Goal: Find specific page/section: Find specific page/section

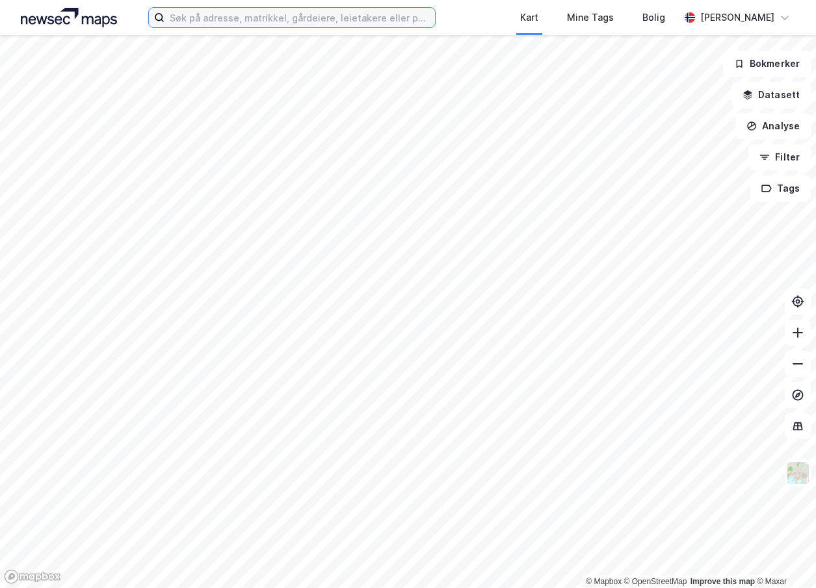
click at [323, 21] on input at bounding box center [299, 18] width 270 height 20
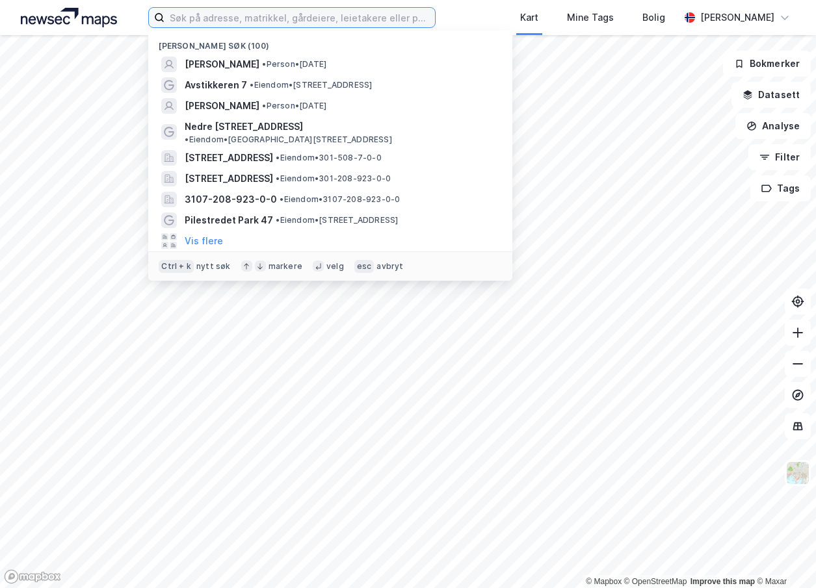
paste input "- Pilestredet park 29-37/47"
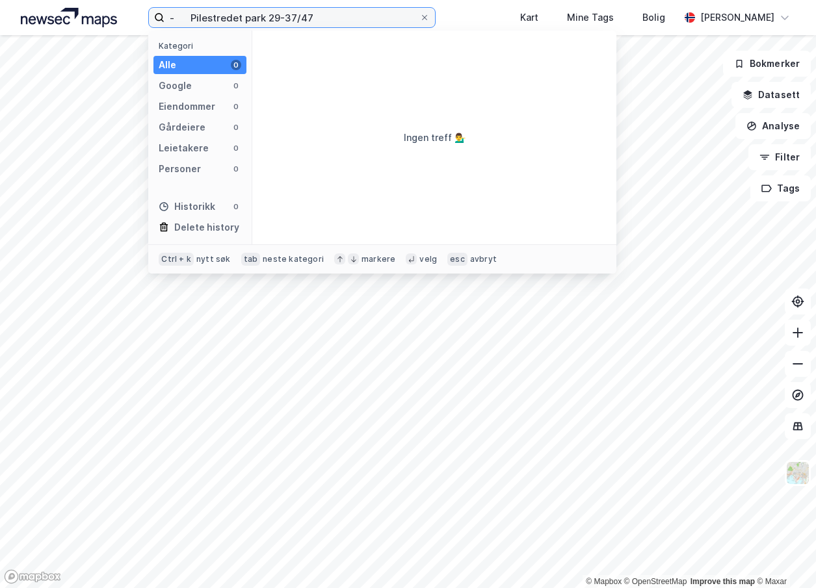
click at [192, 16] on input "- Pilestredet park 29-37/47" at bounding box center [291, 18] width 255 height 20
click at [326, 10] on input "Pilestredet park 29-37/47" at bounding box center [291, 18] width 255 height 20
type input "Pilestredet park 29"
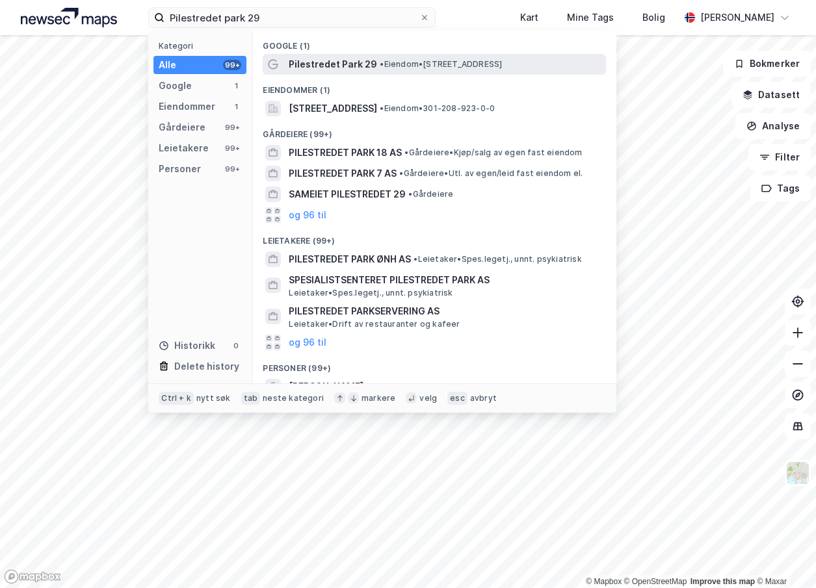
click at [339, 66] on span "Pilestredet Park 29" at bounding box center [333, 65] width 88 height 16
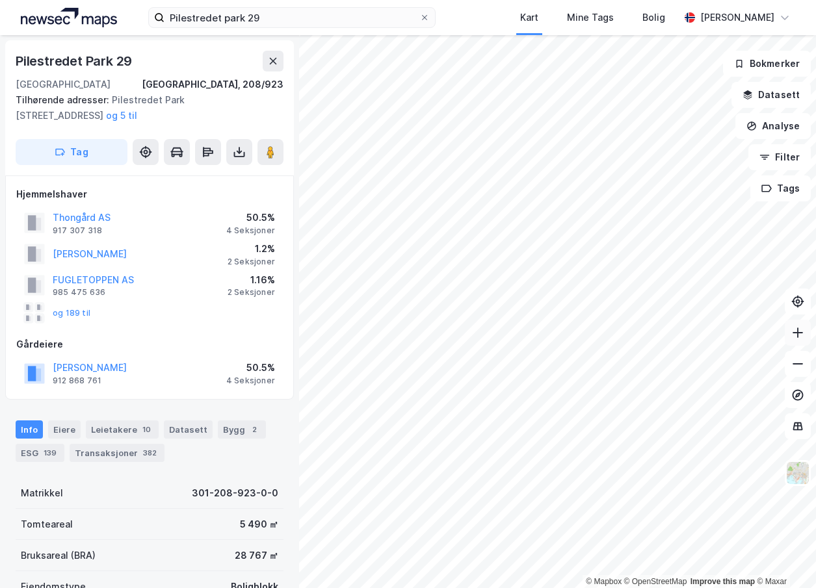
click at [802, 332] on icon at bounding box center [797, 332] width 13 height 13
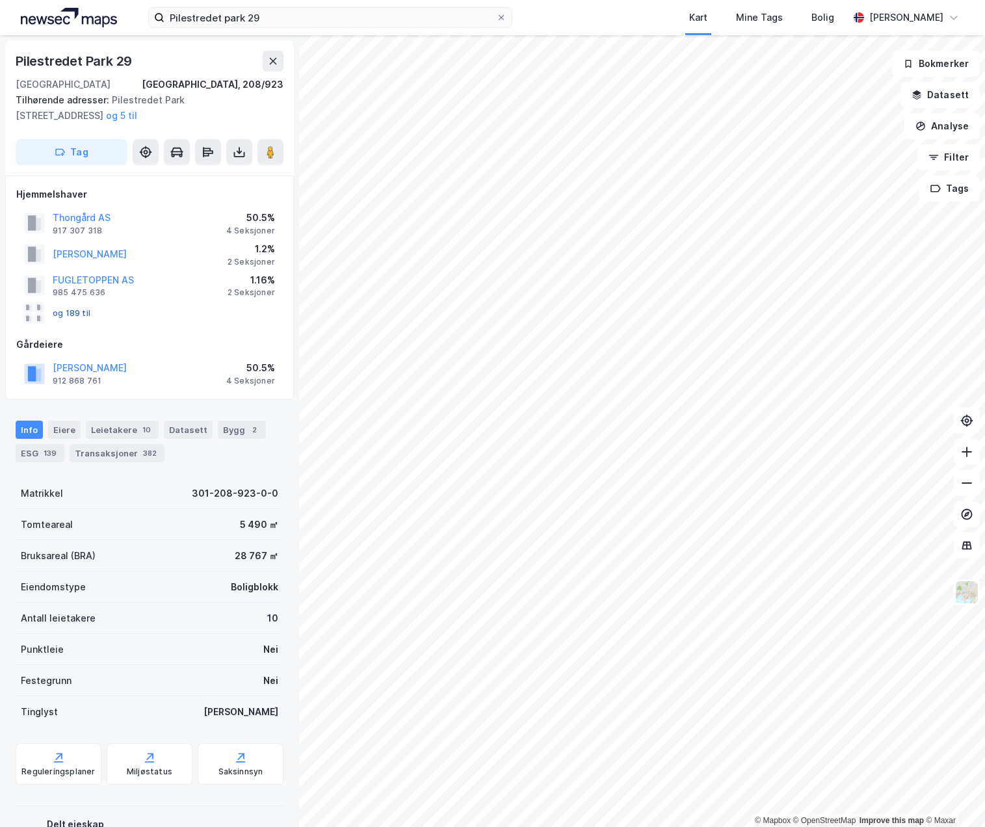
click at [0, 0] on button "og 189 til" at bounding box center [0, 0] width 0 height 0
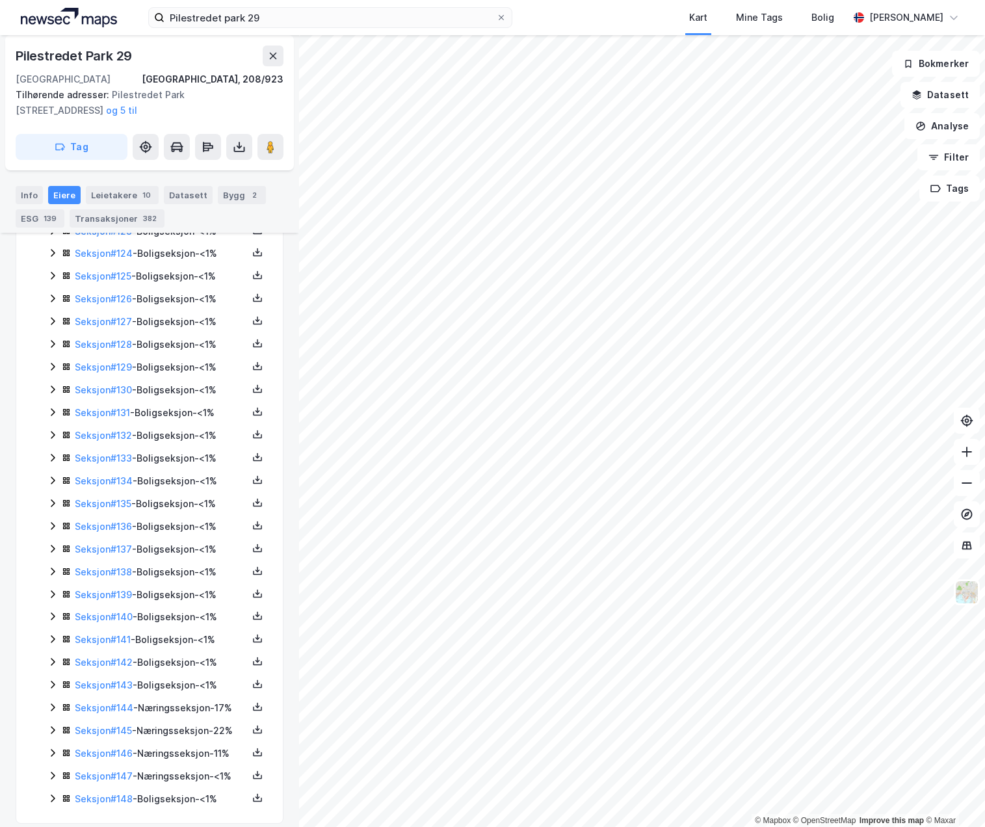
scroll to position [3161, 0]
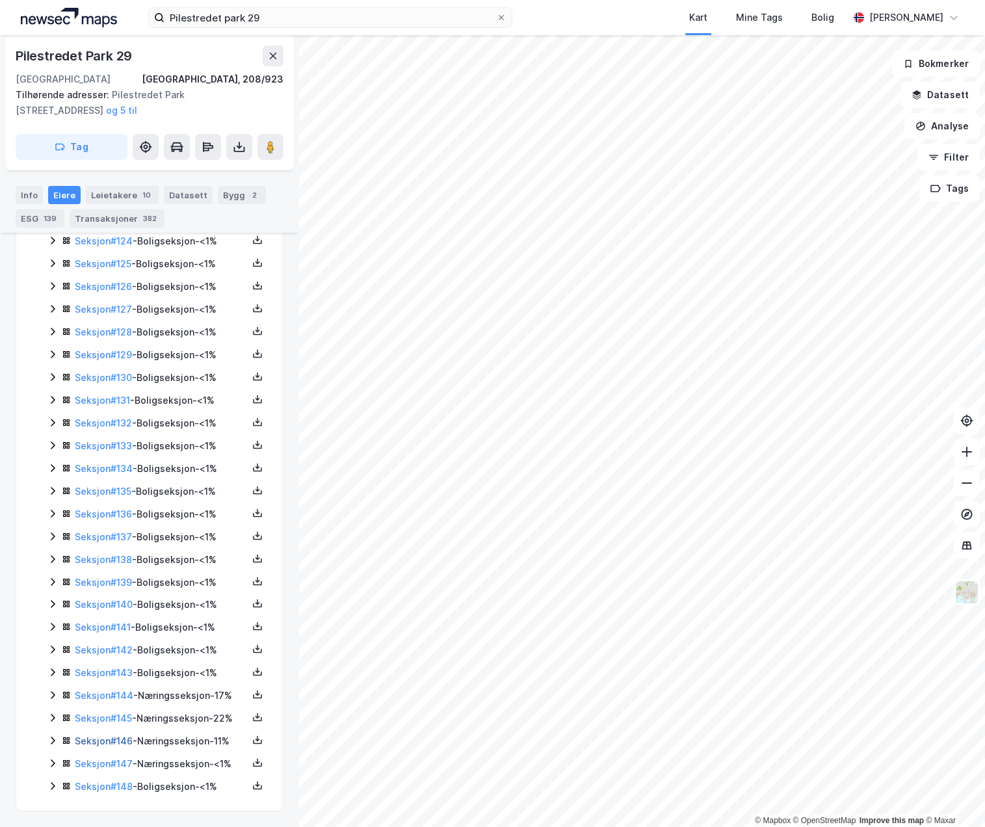
click at [99, 588] on link "Seksjon # 146" at bounding box center [104, 740] width 58 height 11
